Goal: Transaction & Acquisition: Download file/media

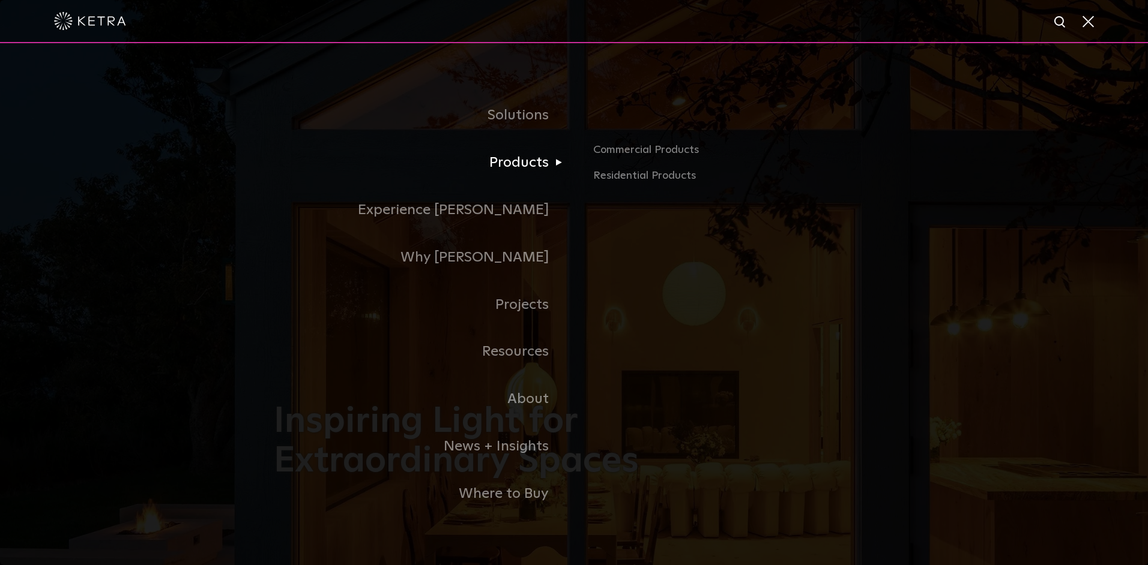
click at [531, 161] on link "Products" at bounding box center [424, 162] width 300 height 47
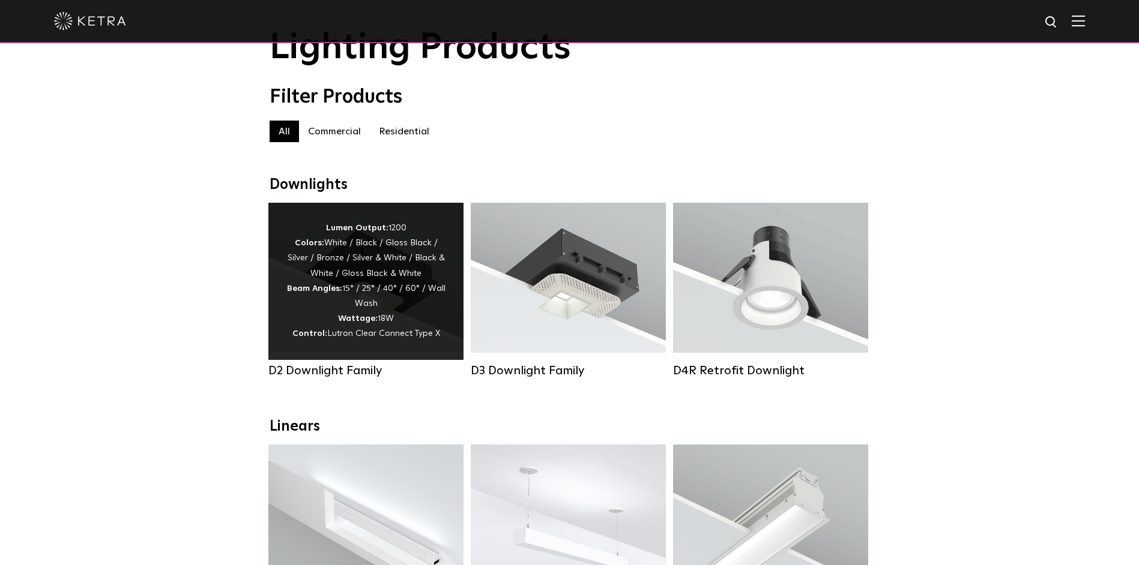
scroll to position [60, 0]
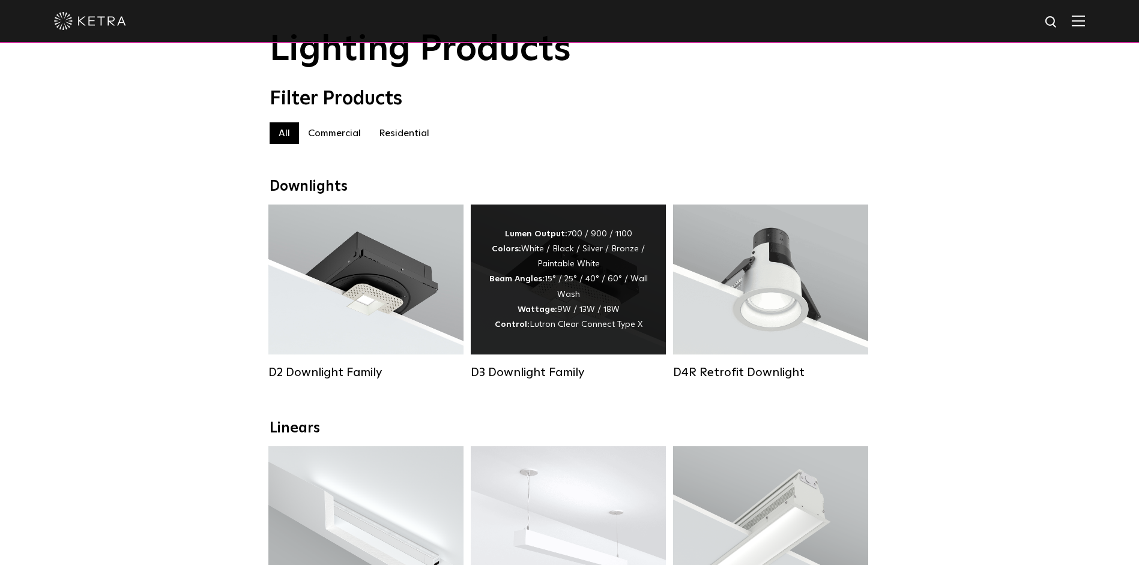
click at [547, 304] on div "Lumen Output: 700 / 900 / 1100 Colors: White / Black / Silver / Bronze / Painta…" at bounding box center [568, 280] width 159 height 106
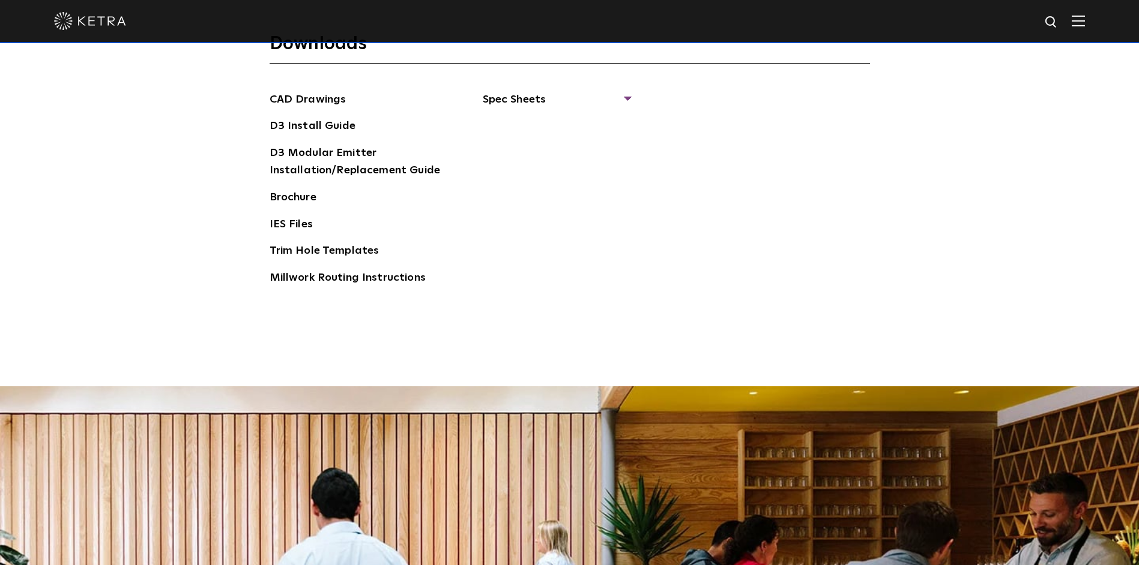
scroll to position [1741, 0]
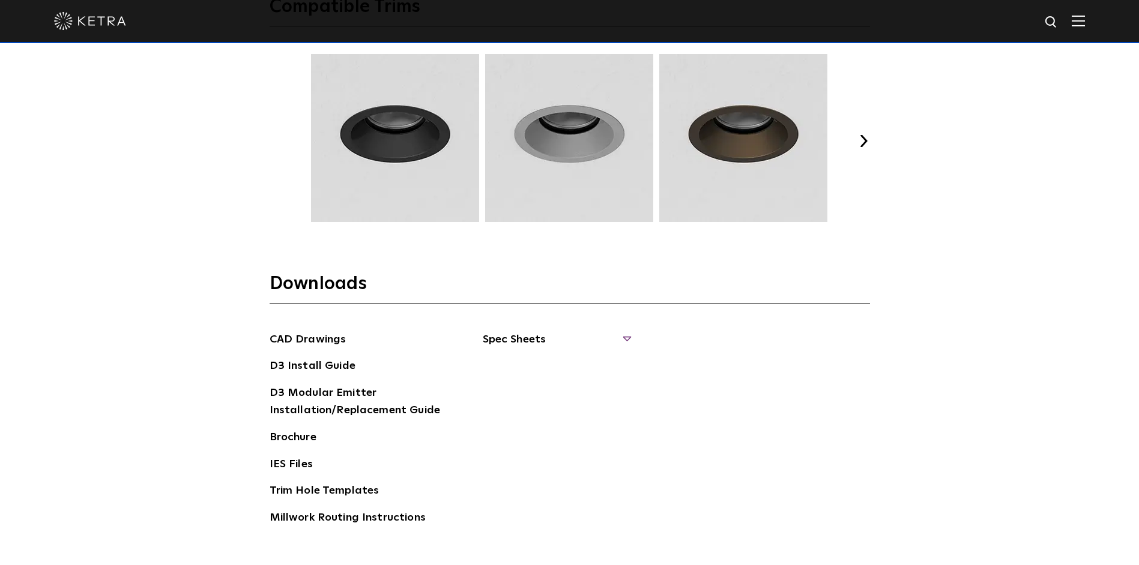
click at [628, 333] on span "Spec Sheets" at bounding box center [556, 344] width 147 height 26
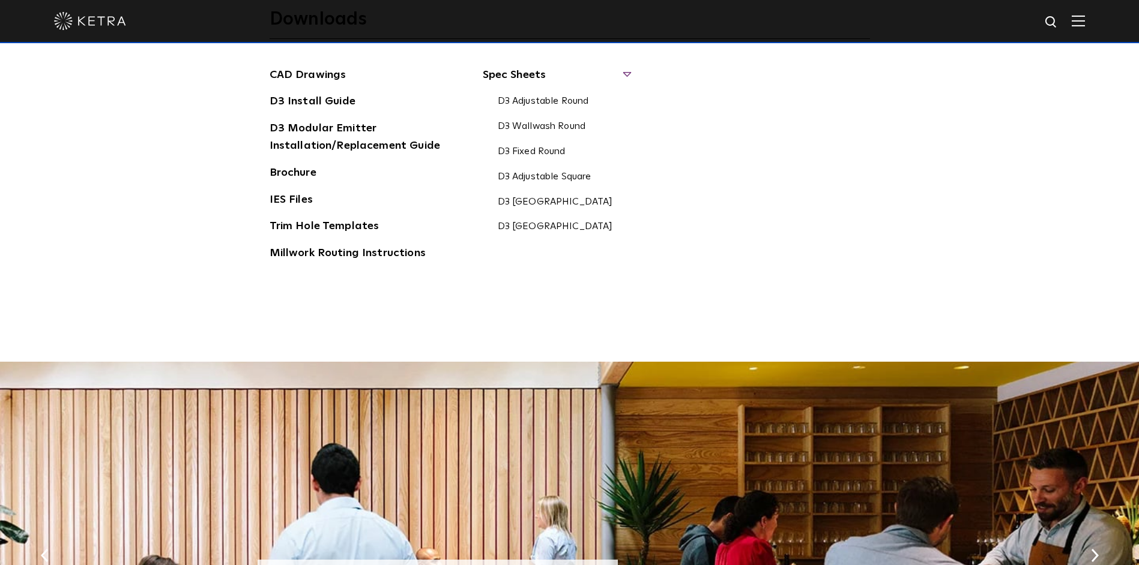
scroll to position [2041, 0]
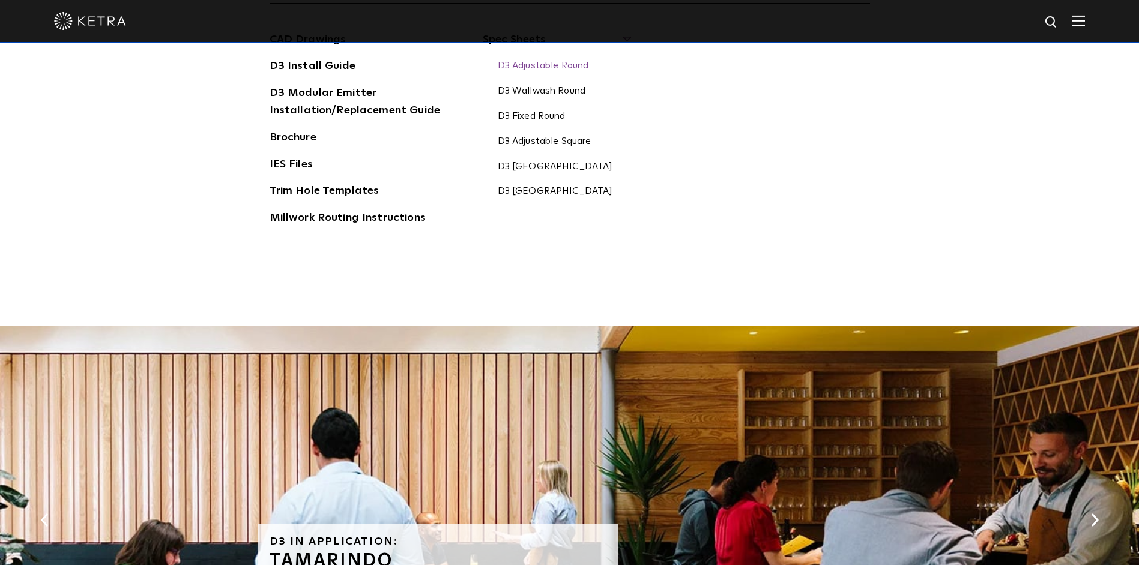
click at [531, 70] on link "D3 Adjustable Round" at bounding box center [543, 66] width 91 height 13
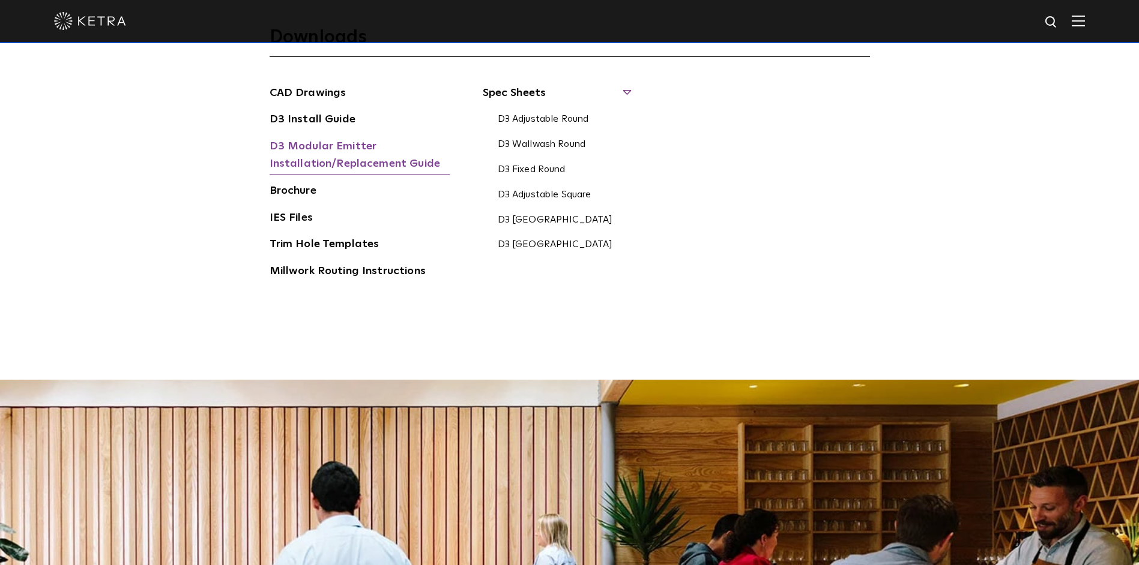
scroll to position [1921, 0]
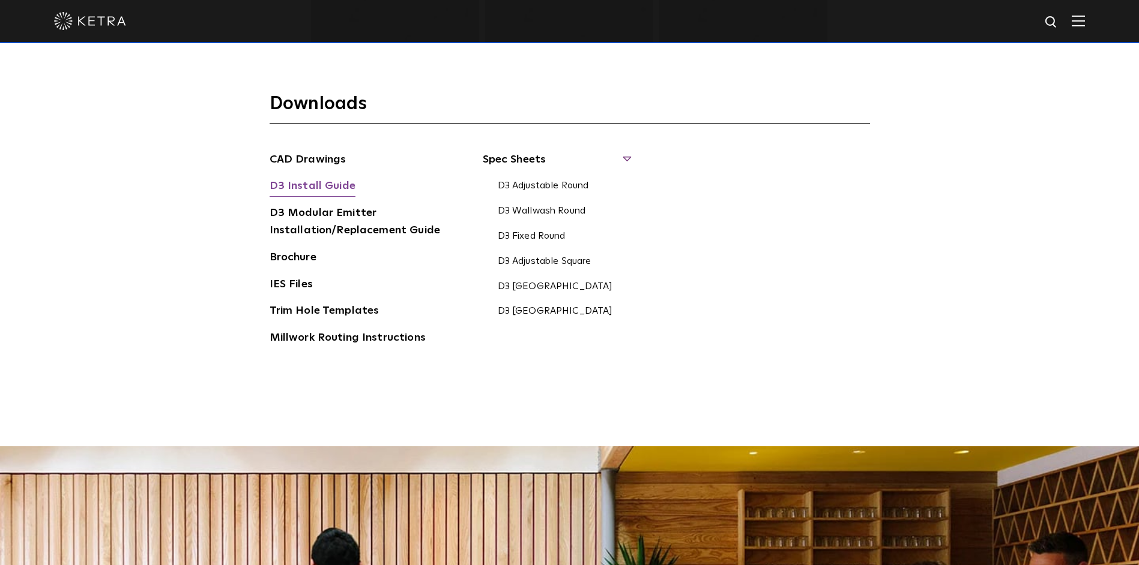
click at [347, 187] on link "D3 Install Guide" at bounding box center [313, 187] width 86 height 19
